Goal: Information Seeking & Learning: Learn about a topic

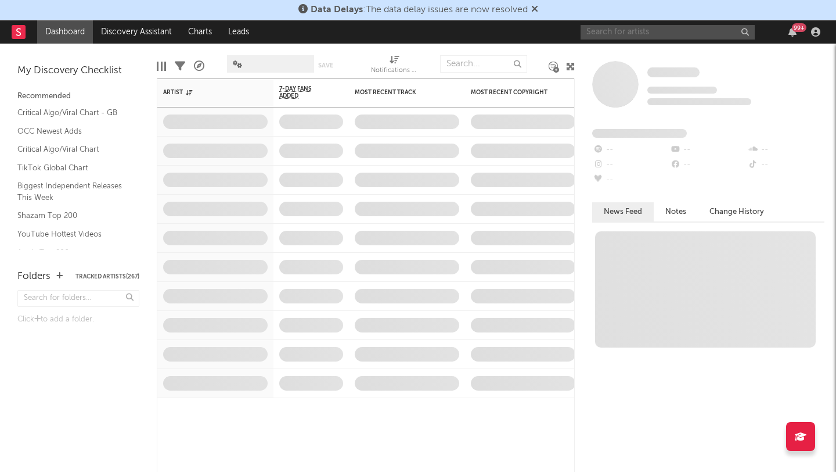
click at [657, 29] on input "text" at bounding box center [668, 32] width 174 height 15
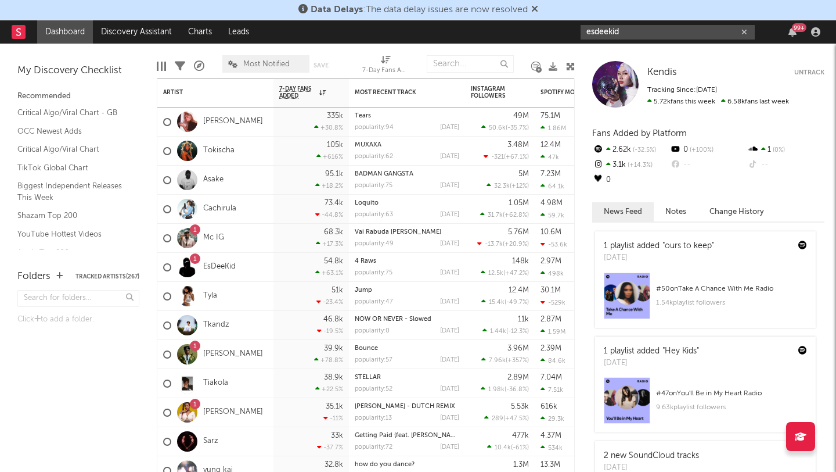
type input "esdeekid"
click at [794, 66] on div "Kendis Untrack Tracking Since: August 23, 2025 5.72k fans this week 6.58k fans …" at bounding box center [708, 84] width 232 height 46
click at [621, 74] on div at bounding box center [615, 84] width 46 height 46
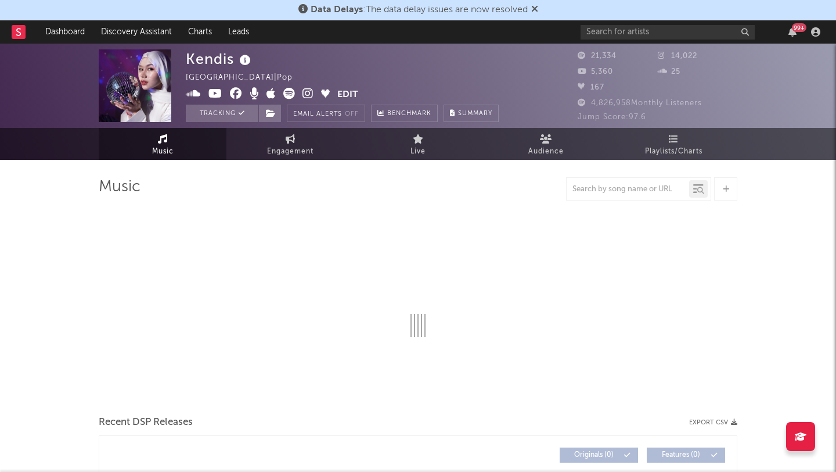
select select "6m"
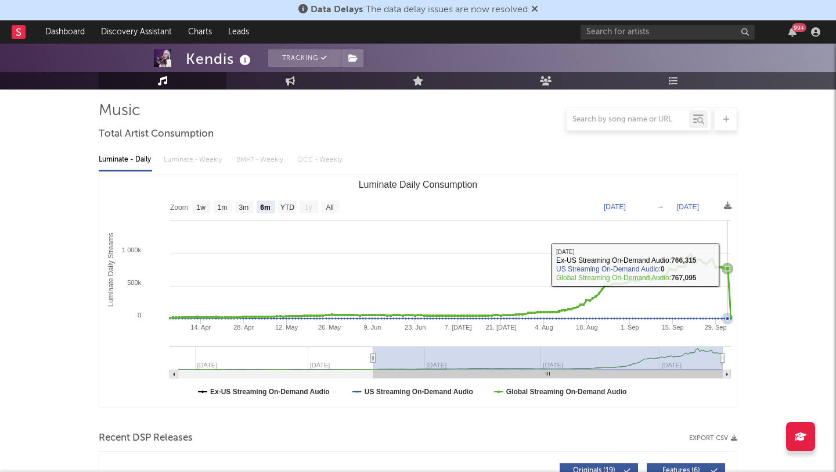
scroll to position [376, 0]
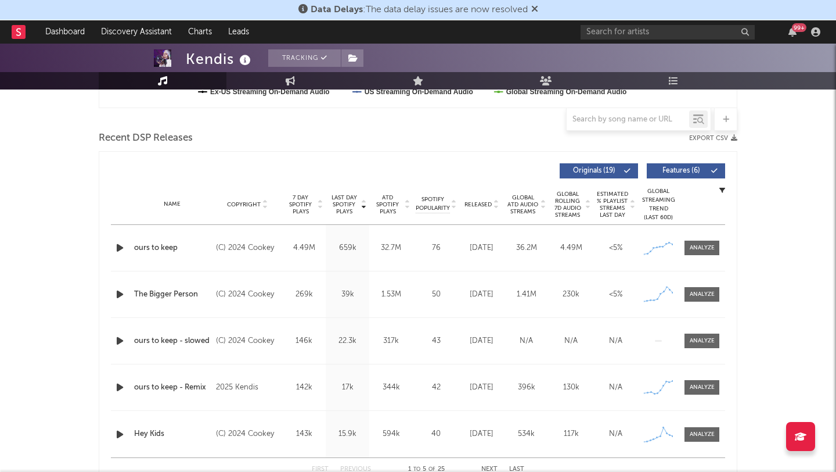
click at [695, 239] on div "Name ours to keep Copyright (C) 2024 Cookey Label cookey.id Album Names DISCO, …" at bounding box center [418, 248] width 614 height 46
click at [686, 246] on span at bounding box center [702, 247] width 35 height 15
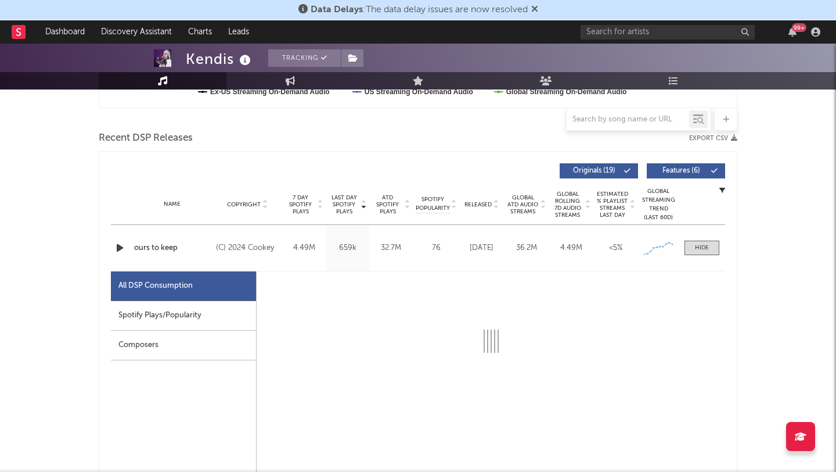
click at [188, 310] on div "Spotify Plays/Popularity" at bounding box center [183, 316] width 145 height 30
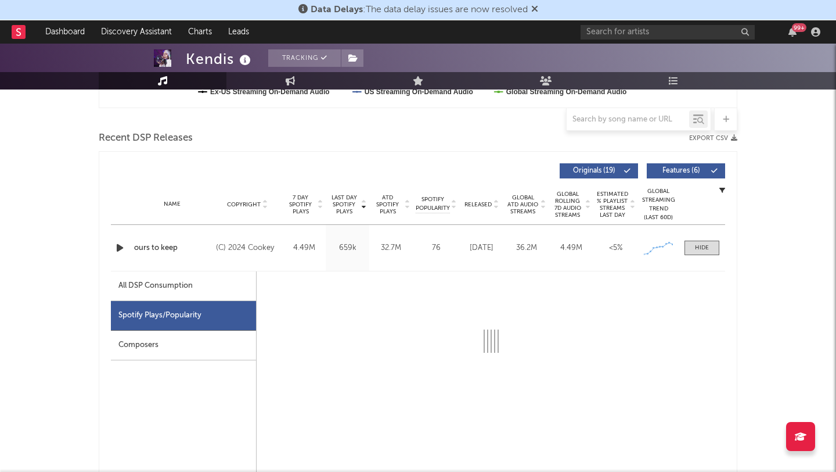
select select "6m"
select select "1w"
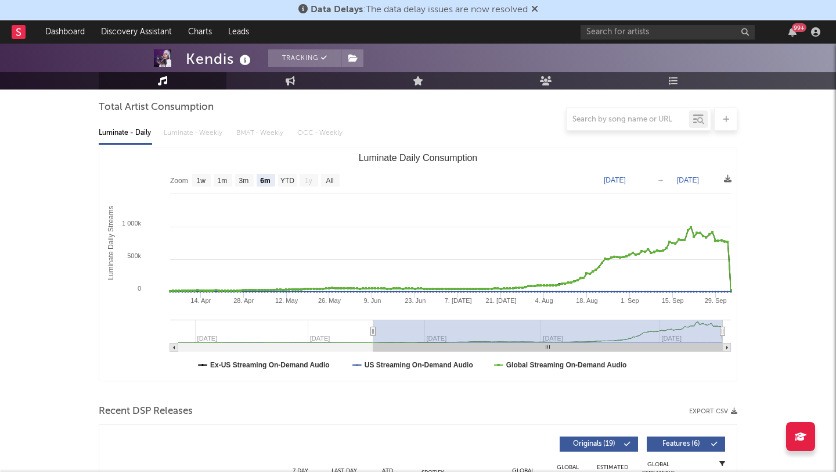
scroll to position [0, 0]
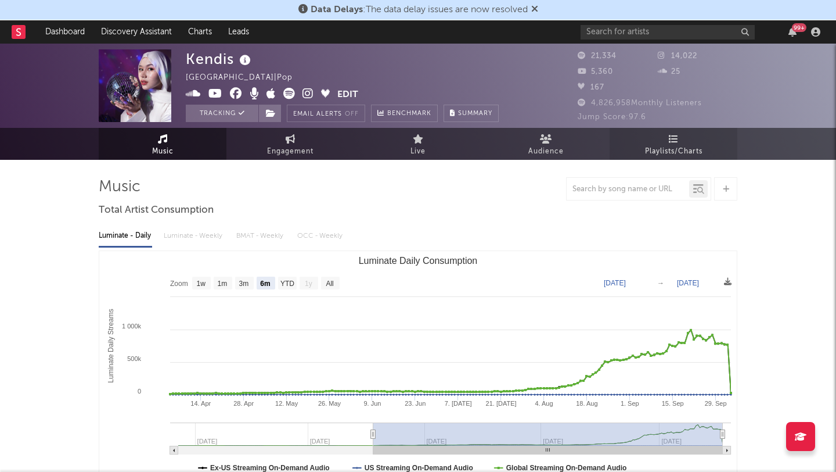
click at [672, 146] on span "Playlists/Charts" at bounding box center [673, 152] width 57 height 14
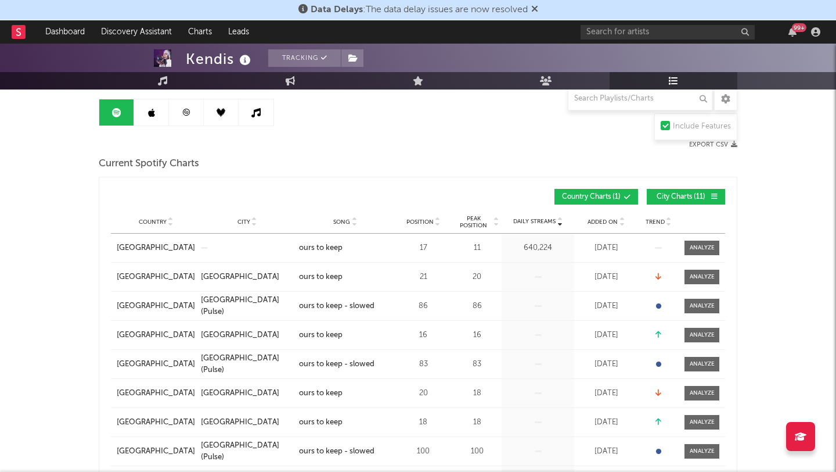
scroll to position [283, 0]
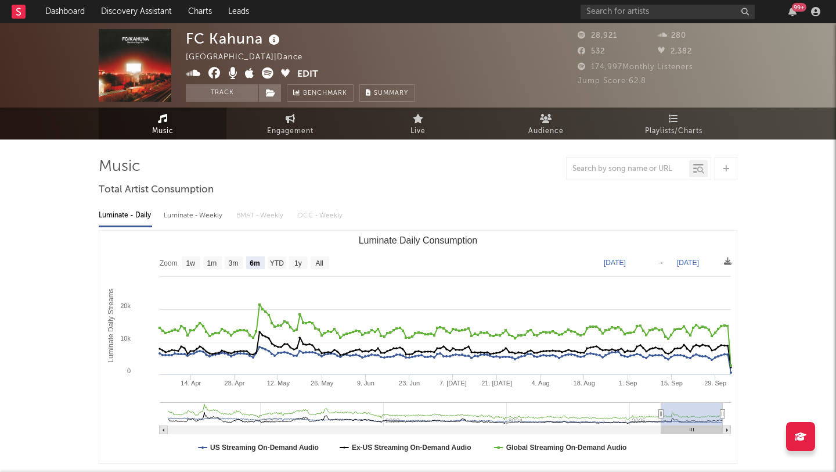
select select "6m"
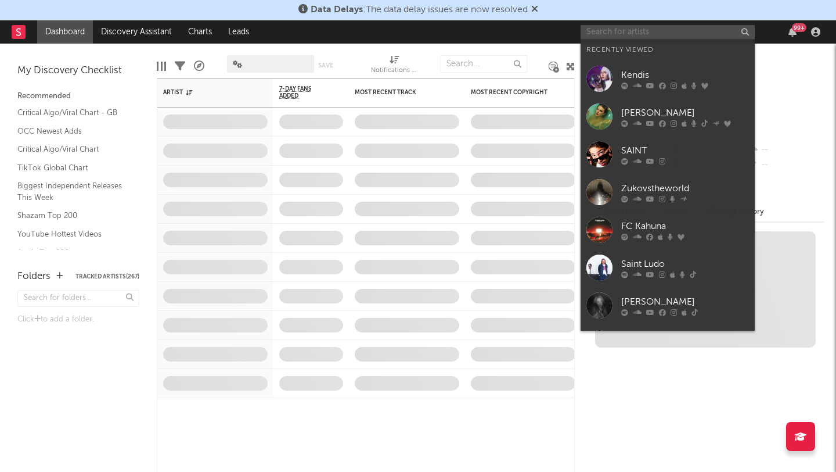
click at [668, 26] on input "text" at bounding box center [668, 32] width 174 height 15
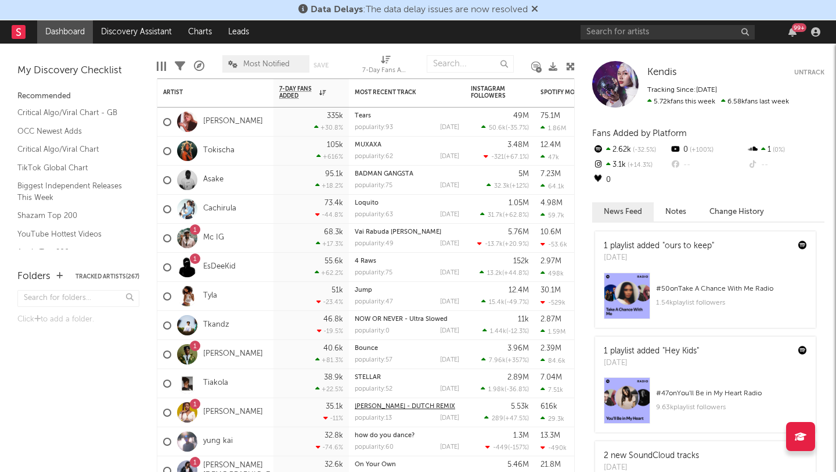
click at [412, 407] on link "SONGI SONGI - DUTCH REMIX" at bounding box center [405, 406] width 100 height 6
